Goal: Find specific page/section: Find specific page/section

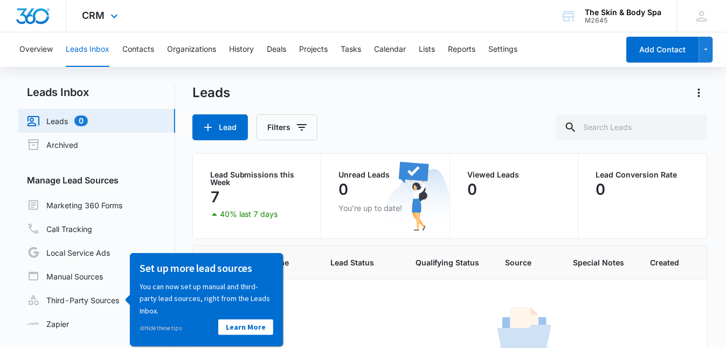
click at [105, 19] on div "CRM Apps Reputation Forms CRM Email Social Shop Payments POS Content Ads Intell…" at bounding box center [101, 16] width 71 height 32
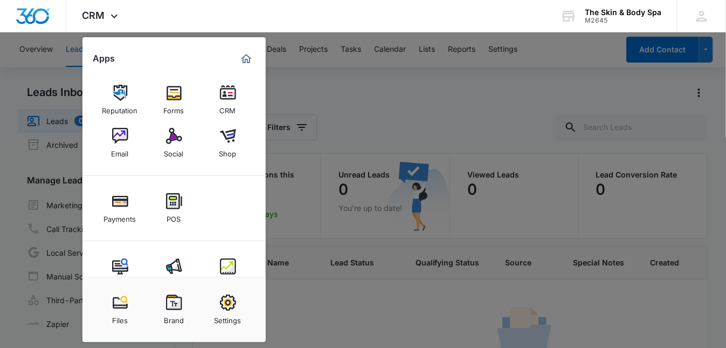
click at [173, 93] on img at bounding box center [174, 93] width 16 height 16
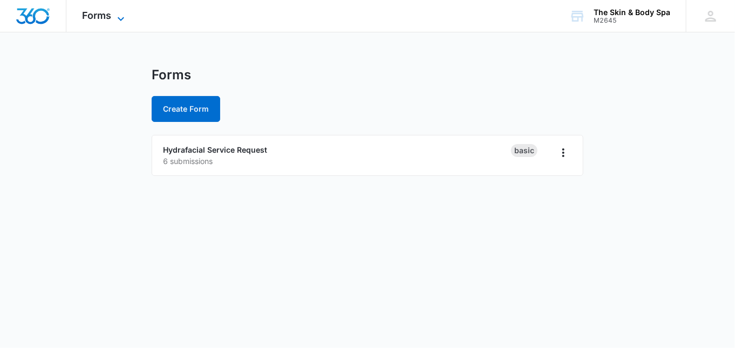
click at [117, 20] on icon at bounding box center [120, 18] width 13 height 13
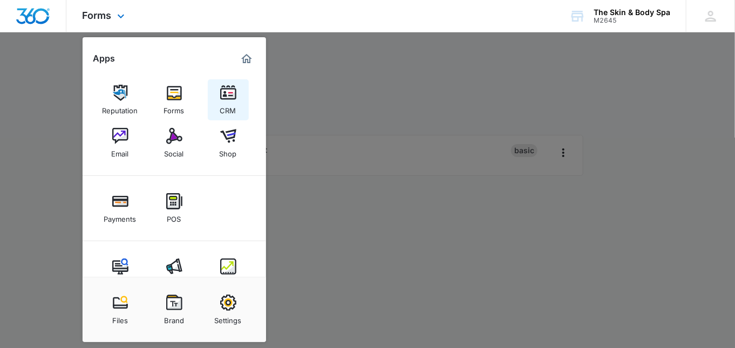
click at [214, 99] on link "CRM" at bounding box center [228, 99] width 41 height 41
